Goal: Task Accomplishment & Management: Manage account settings

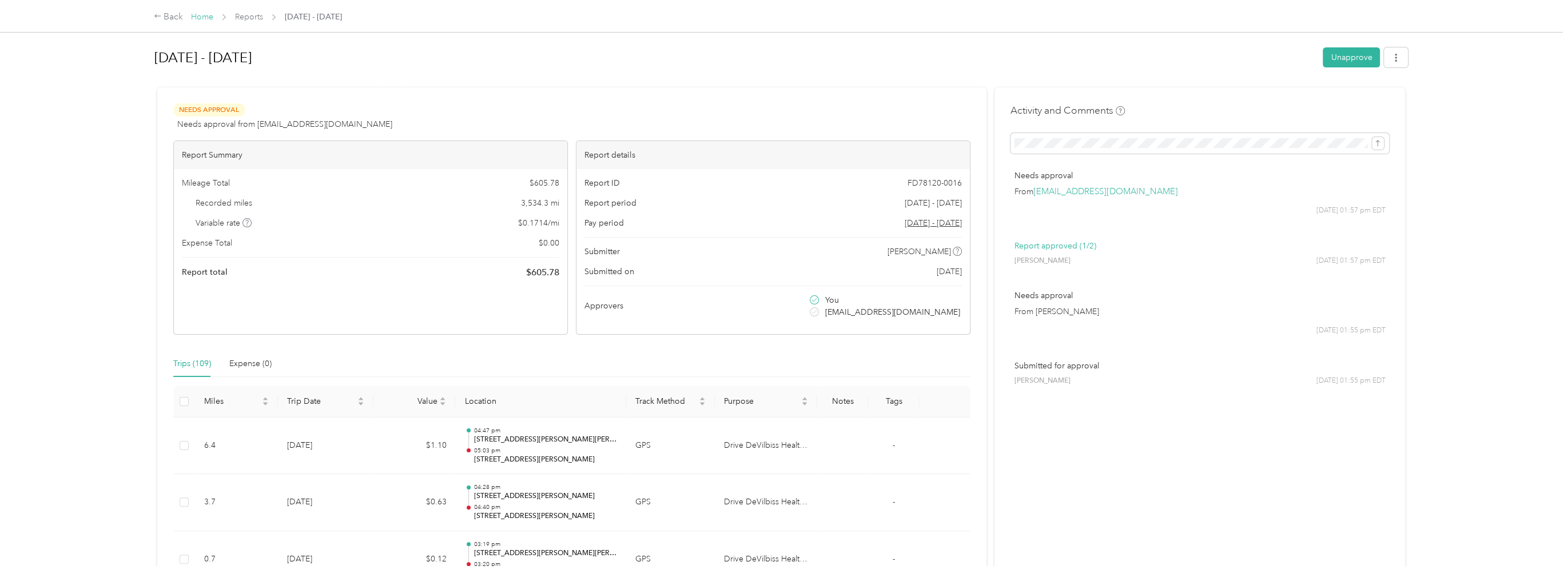
click at [190, 16] on div "Back Home Reports Sep 1 - 30, 2025" at bounding box center [248, 17] width 188 height 14
click at [209, 18] on link "Home" at bounding box center [202, 17] width 22 height 10
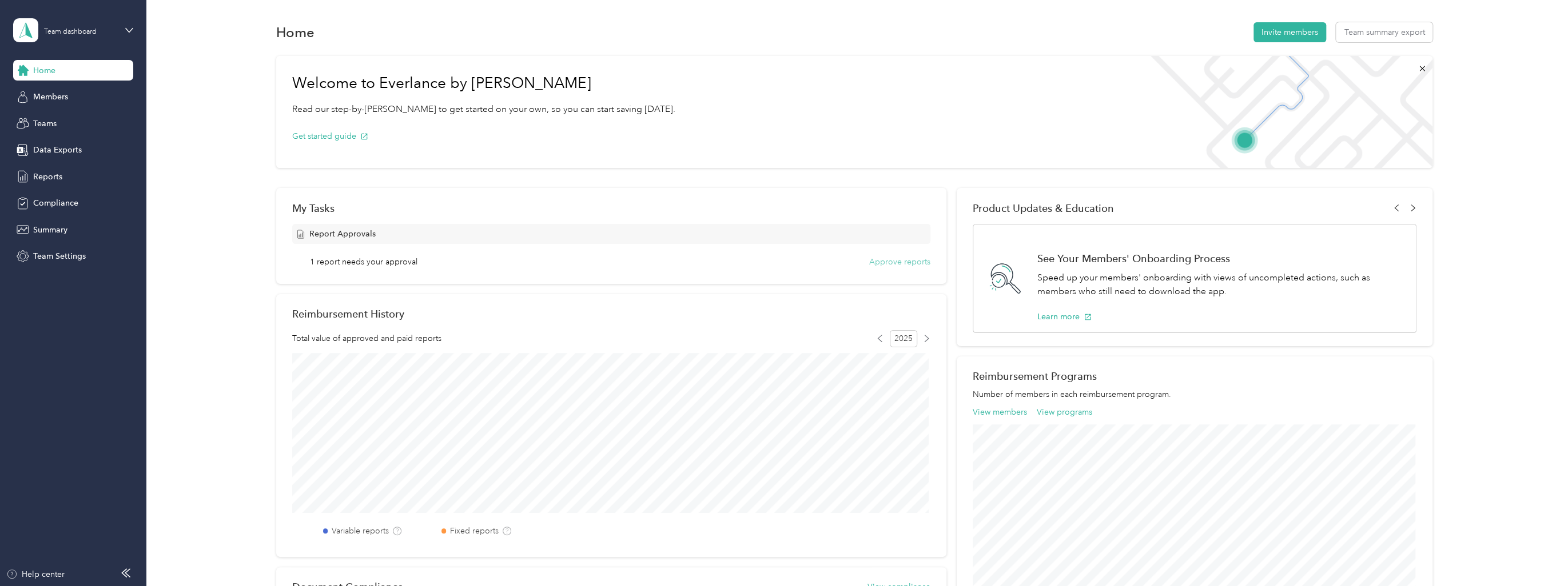
click at [903, 264] on button "Approve reports" at bounding box center [900, 261] width 61 height 12
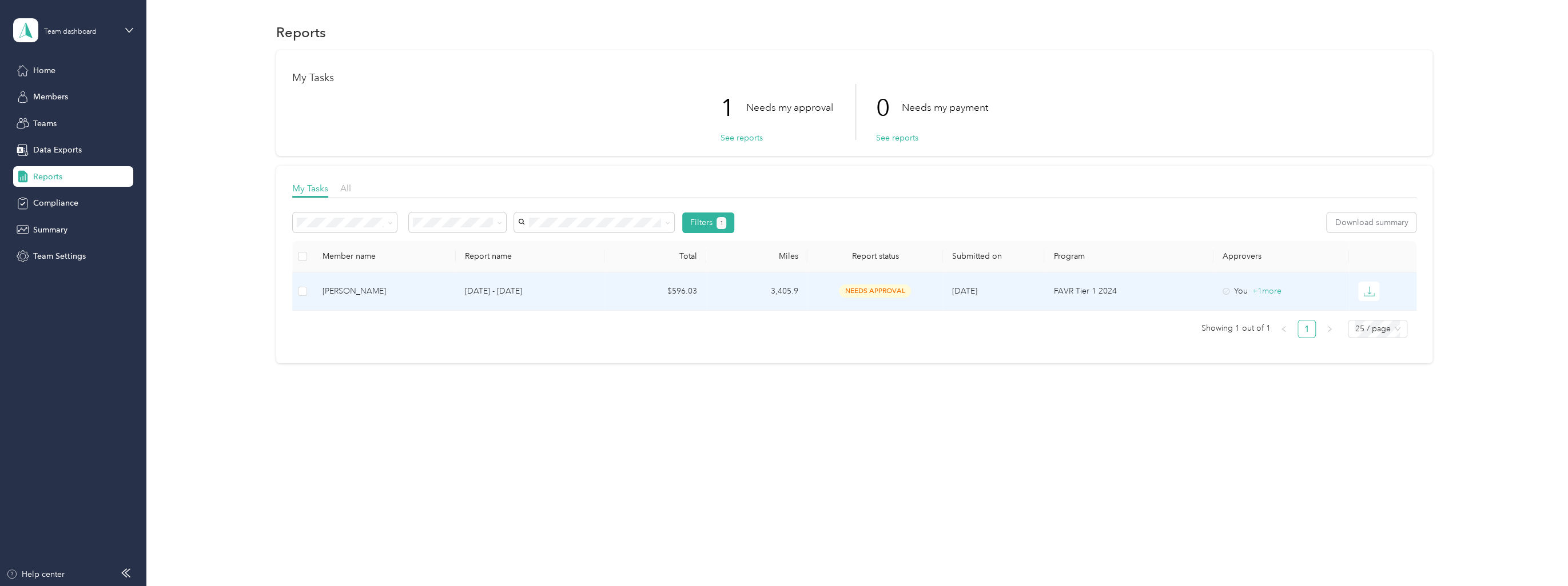
click at [865, 290] on span "needs approval" at bounding box center [875, 291] width 72 height 13
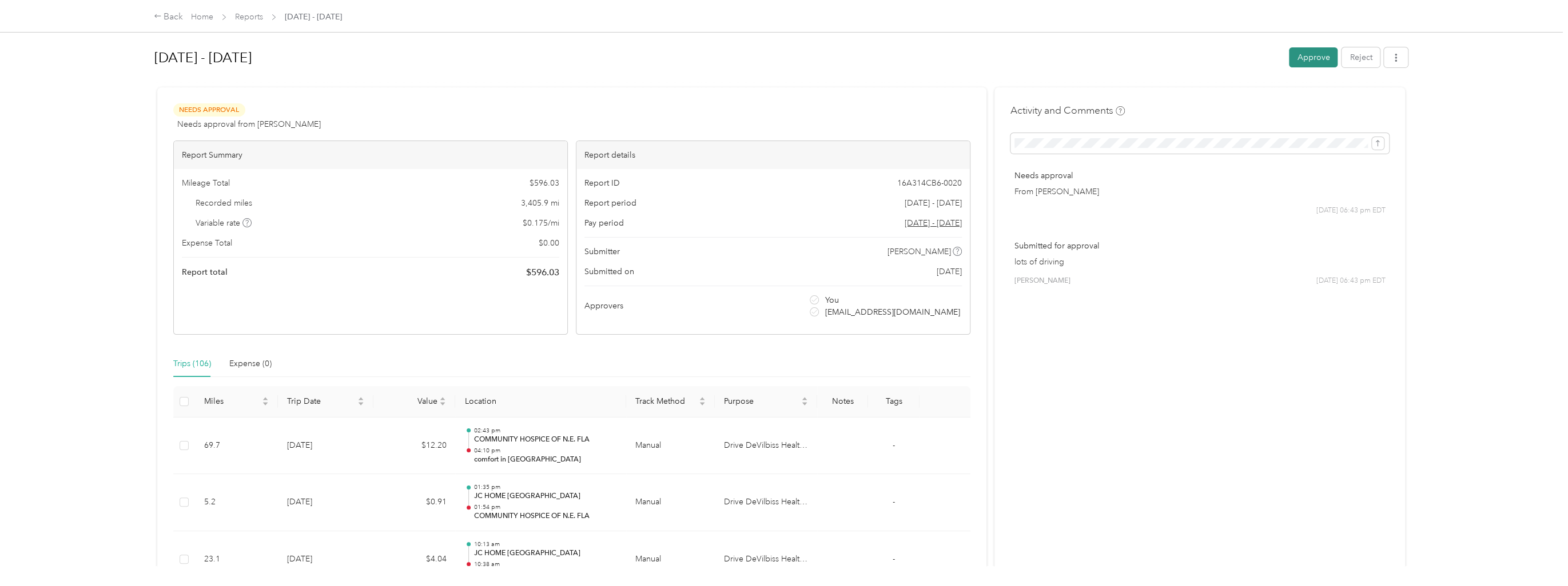
click at [1298, 55] on button "Approve" at bounding box center [1313, 57] width 49 height 20
